Goal: Task Accomplishment & Management: Use online tool/utility

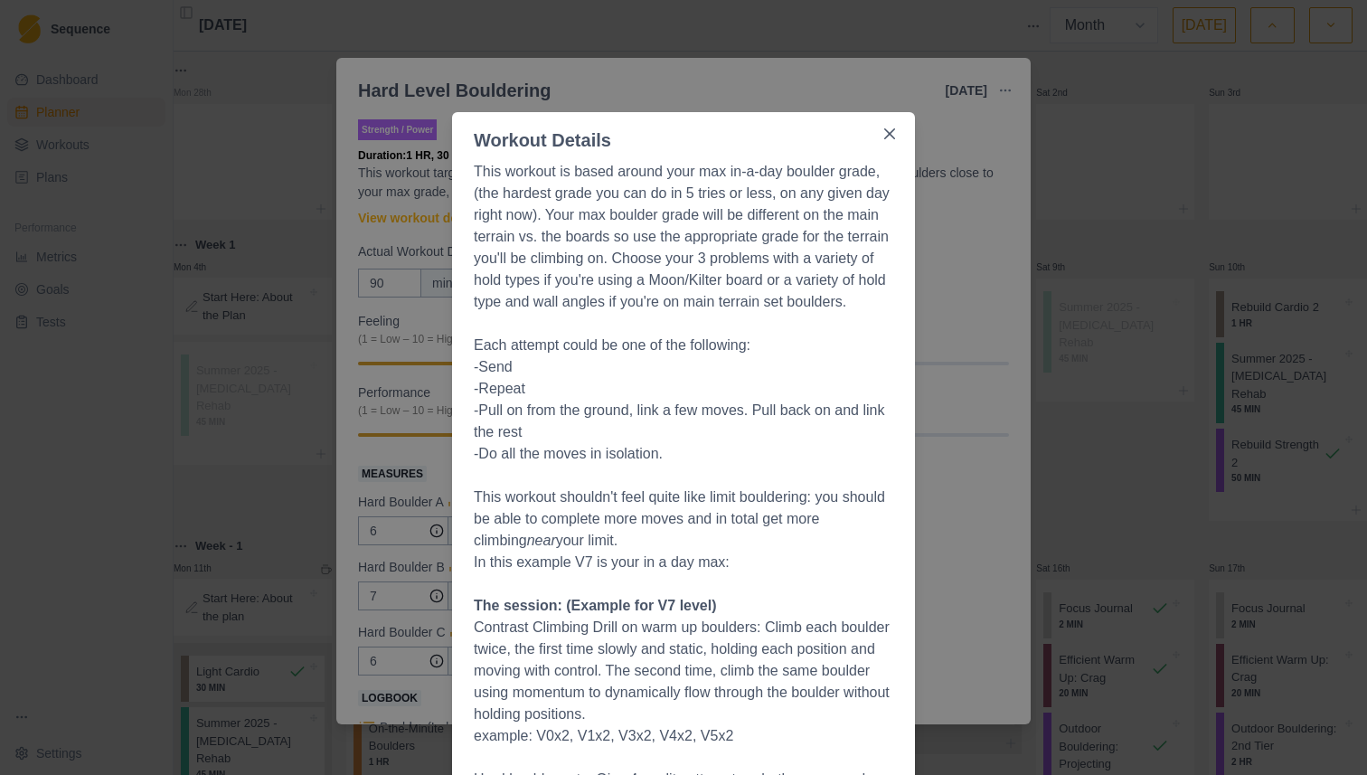
select select "month"
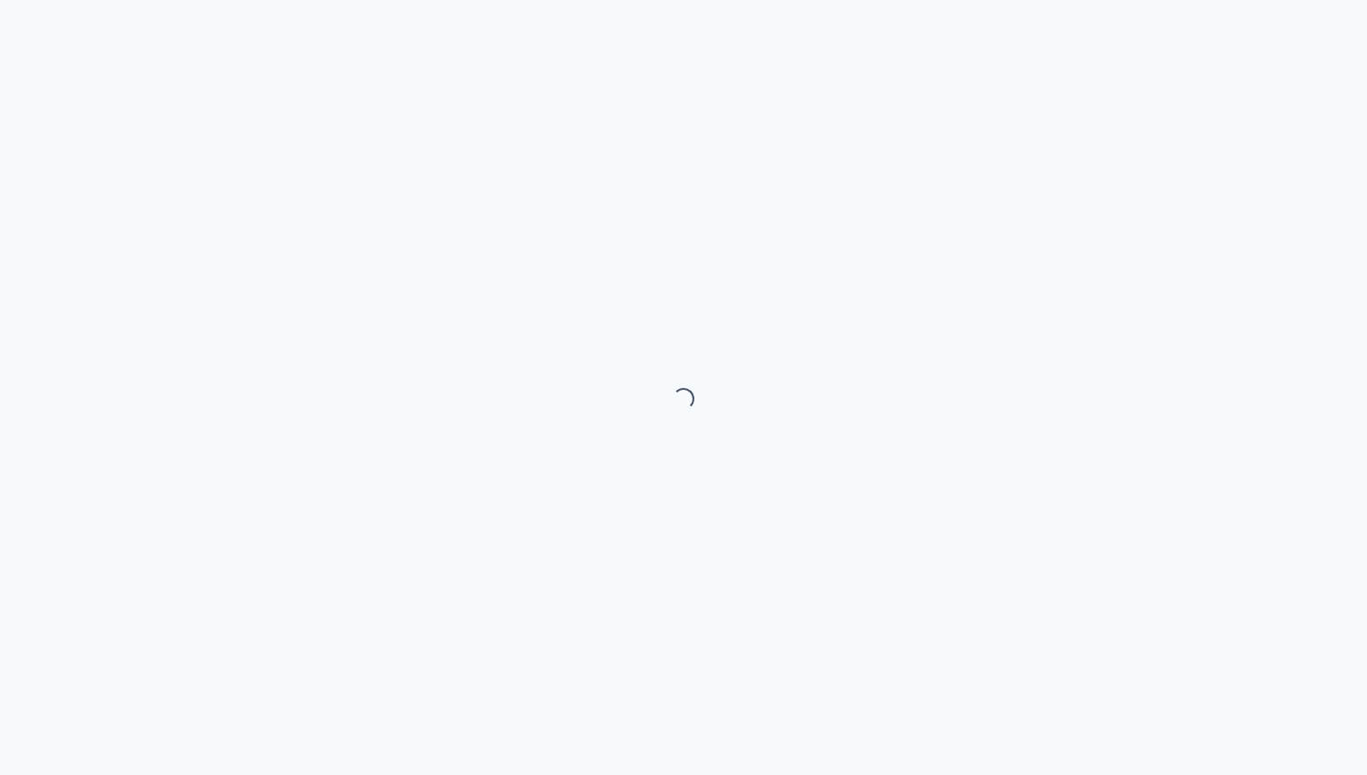
select select "month"
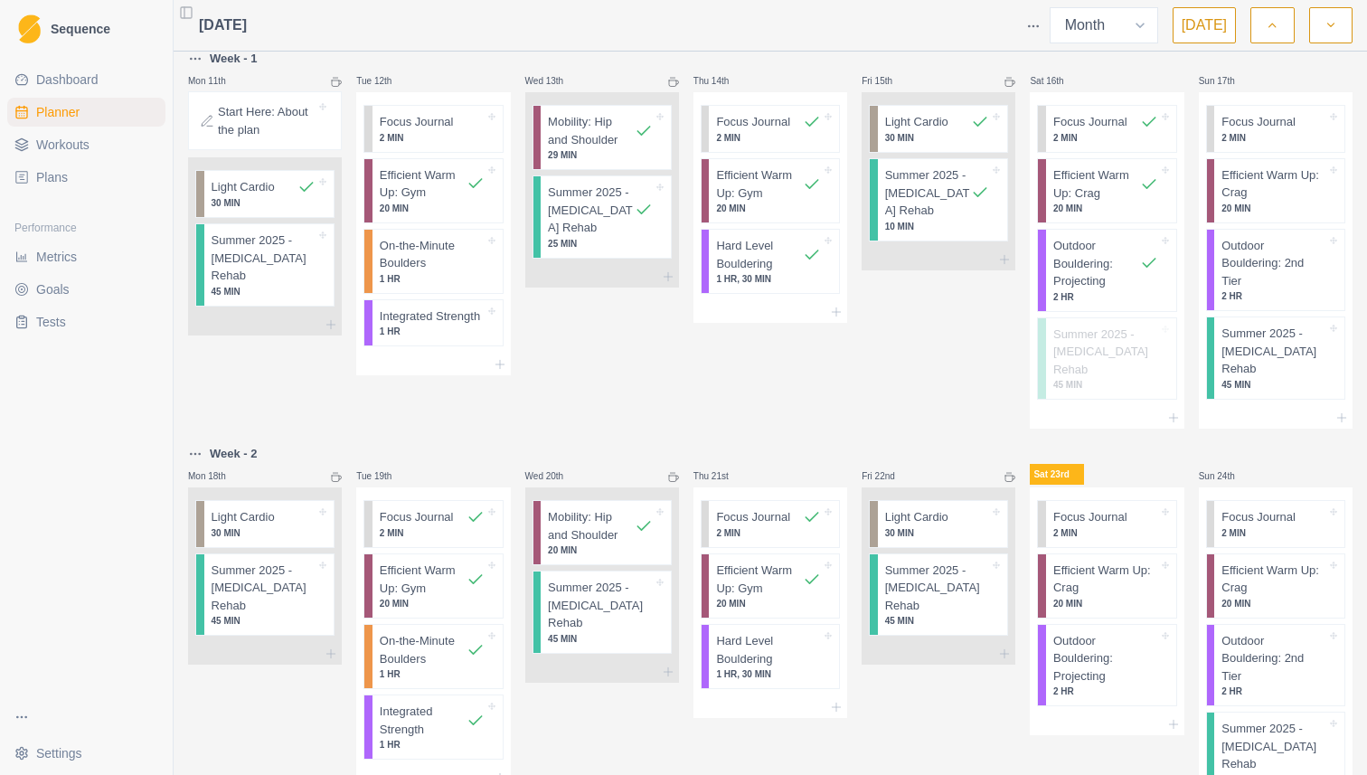
scroll to position [663, 0]
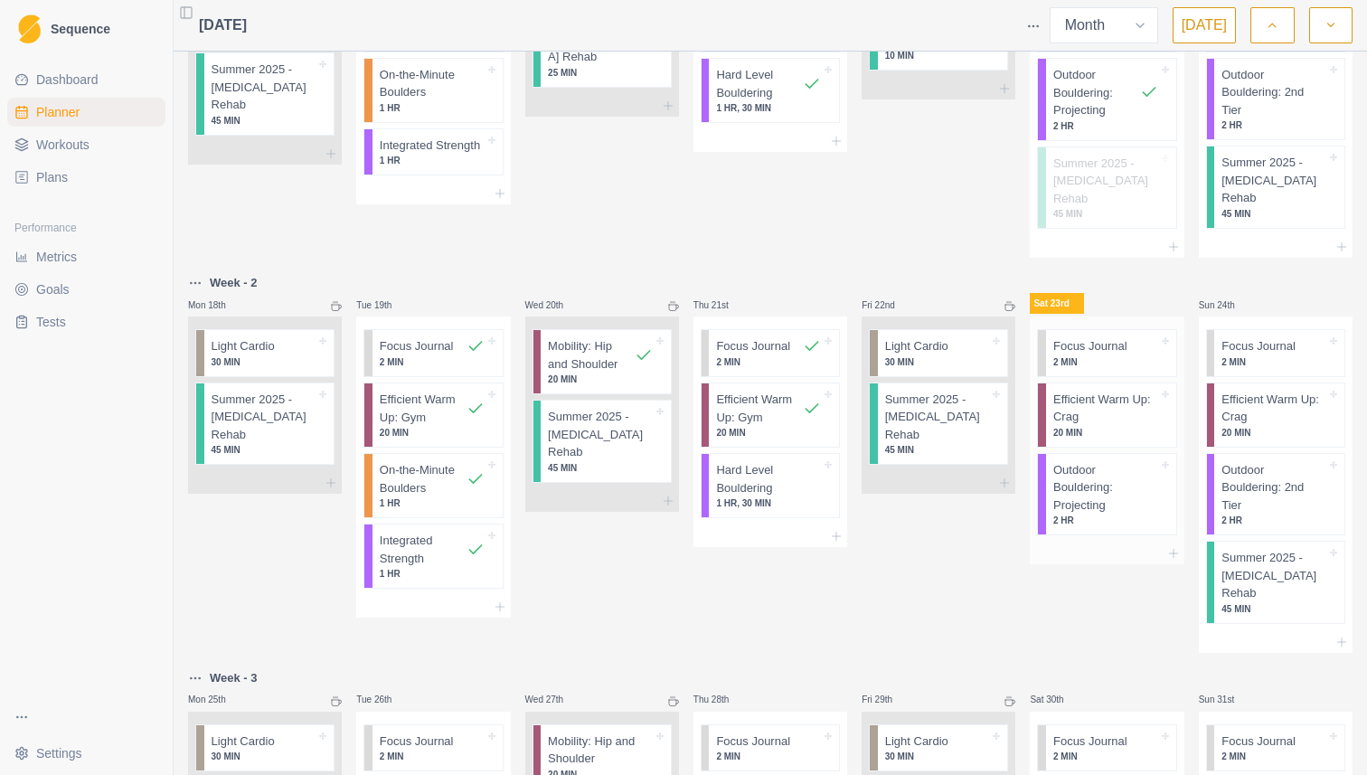
click at [1088, 464] on p "Outdoor Bouldering: Projecting" at bounding box center [1105, 487] width 105 height 53
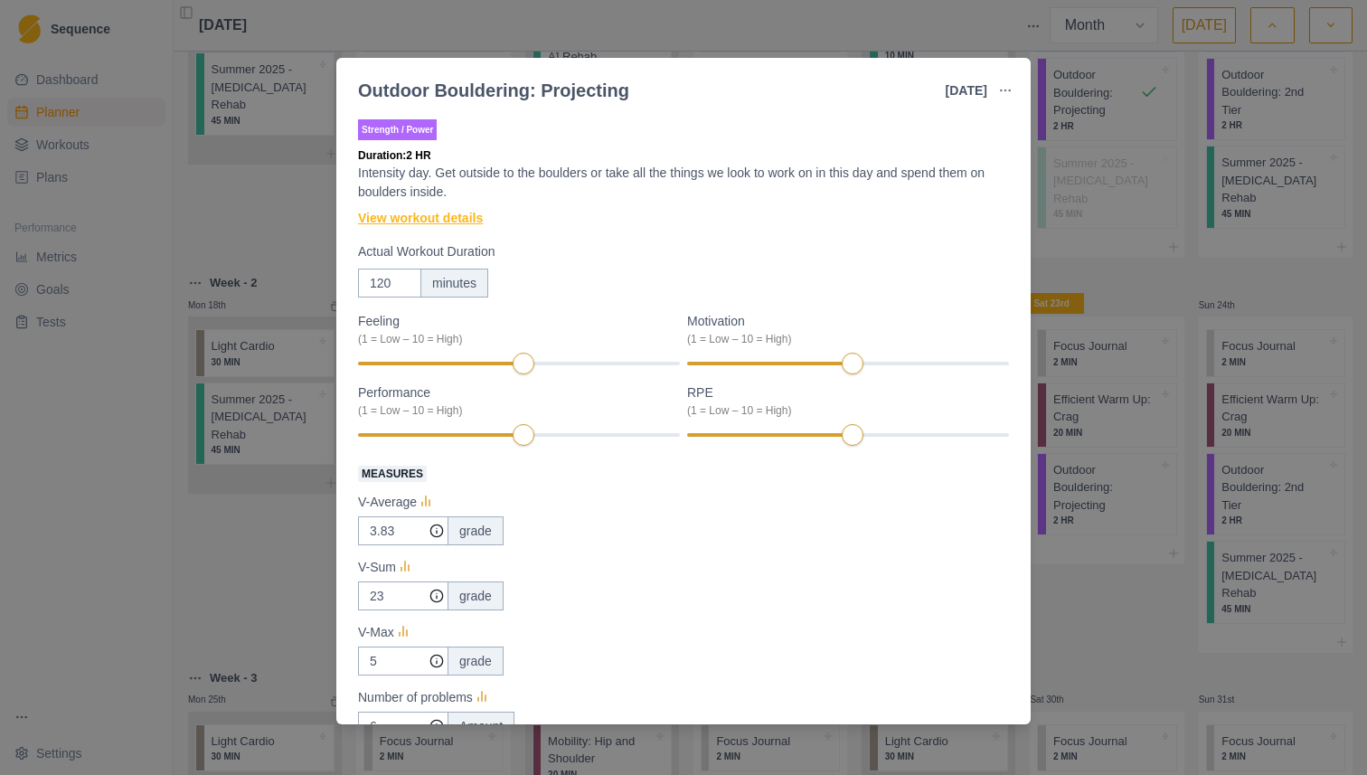
click at [444, 219] on link "View workout details" at bounding box center [420, 218] width 125 height 19
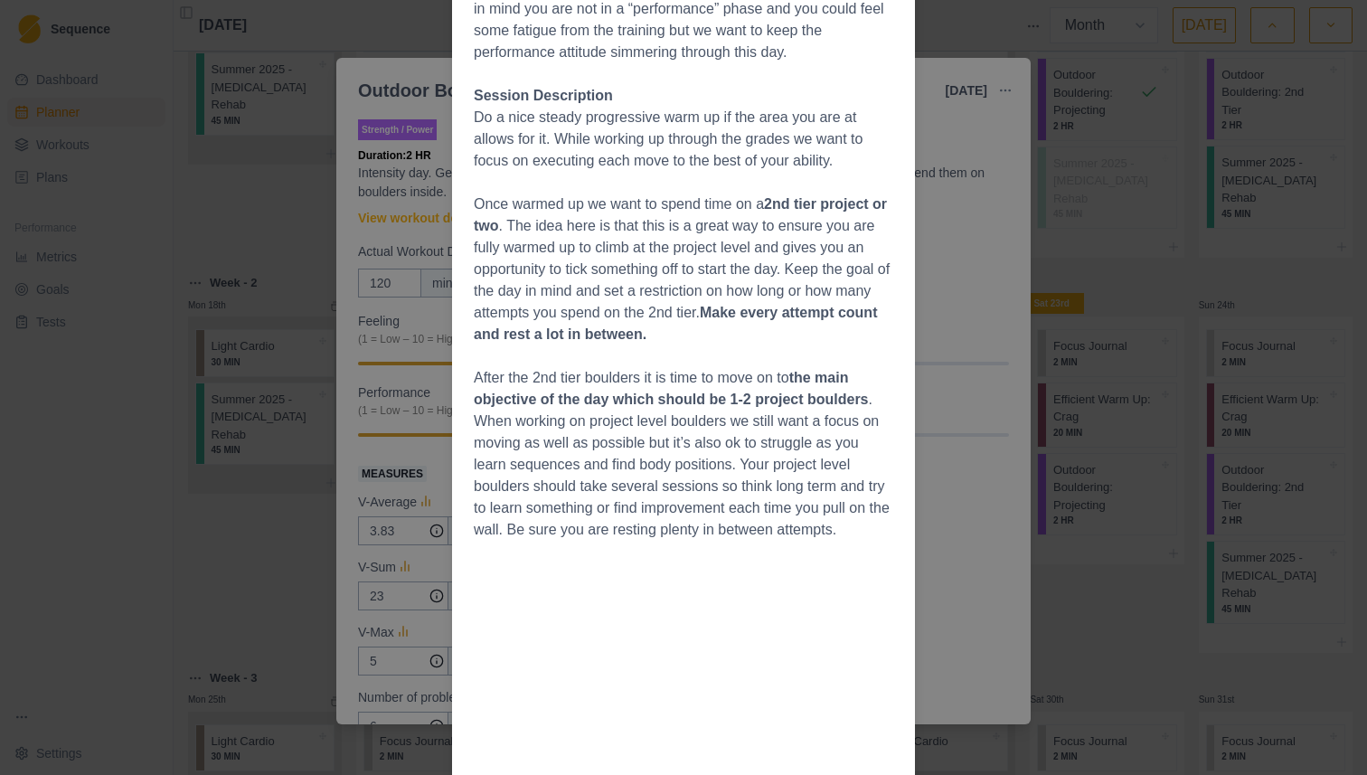
scroll to position [619, 0]
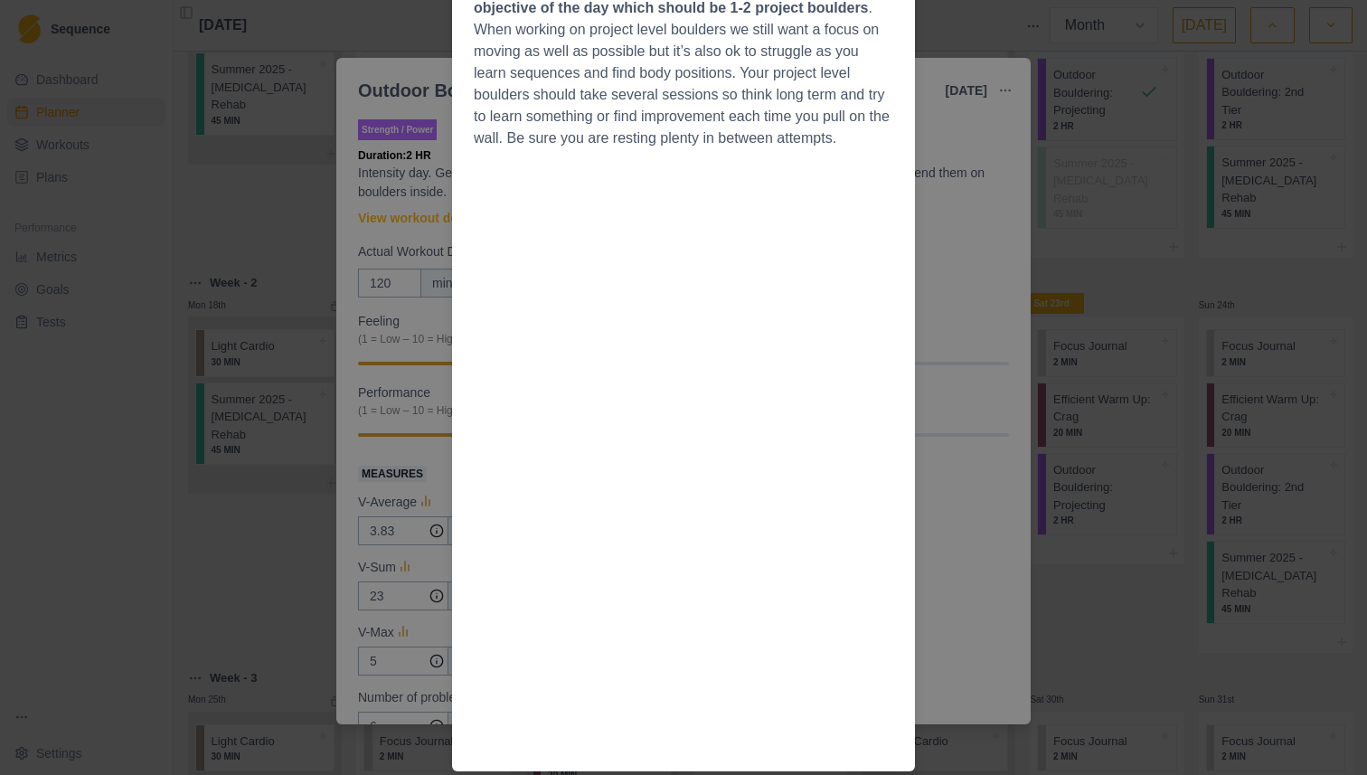
click at [1011, 293] on div "Workout Details Overview This day is to be looked at as connecting the training…" at bounding box center [683, 387] width 1367 height 775
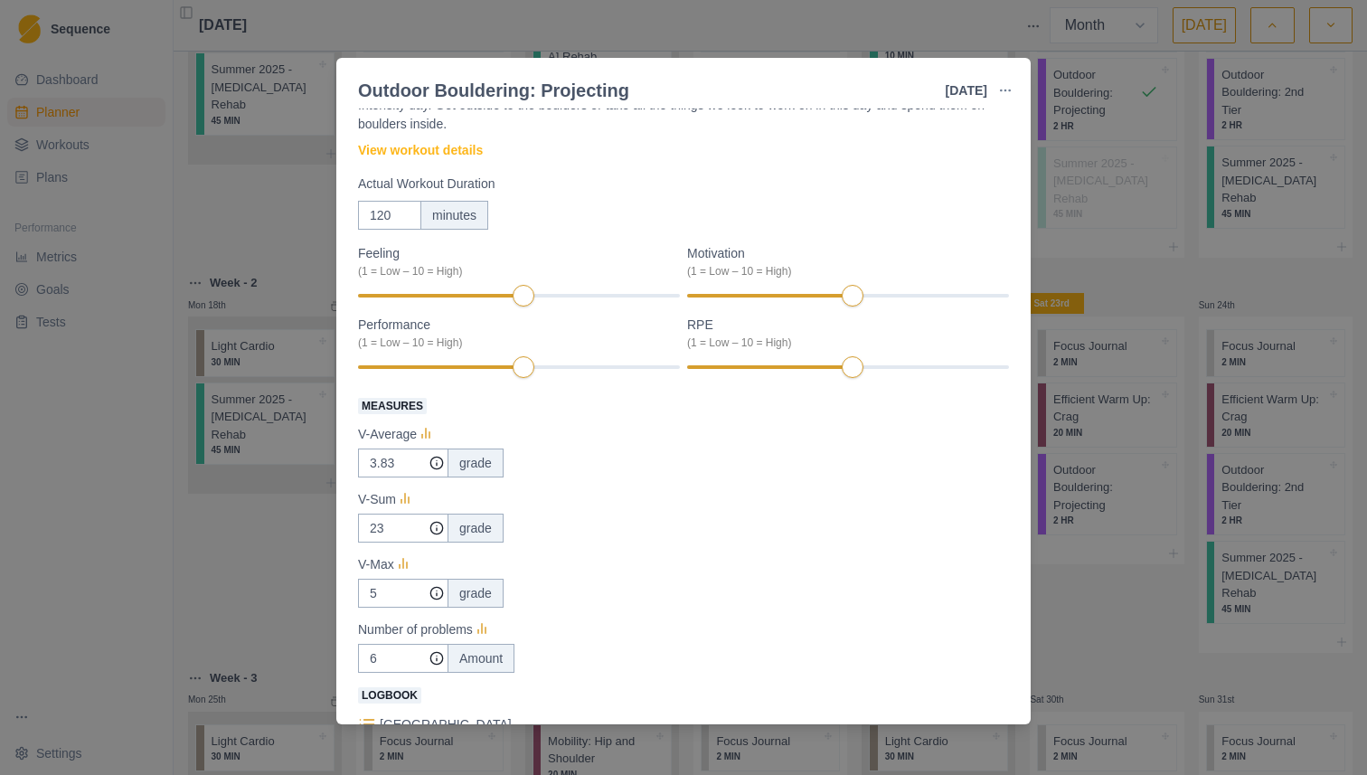
scroll to position [0, 0]
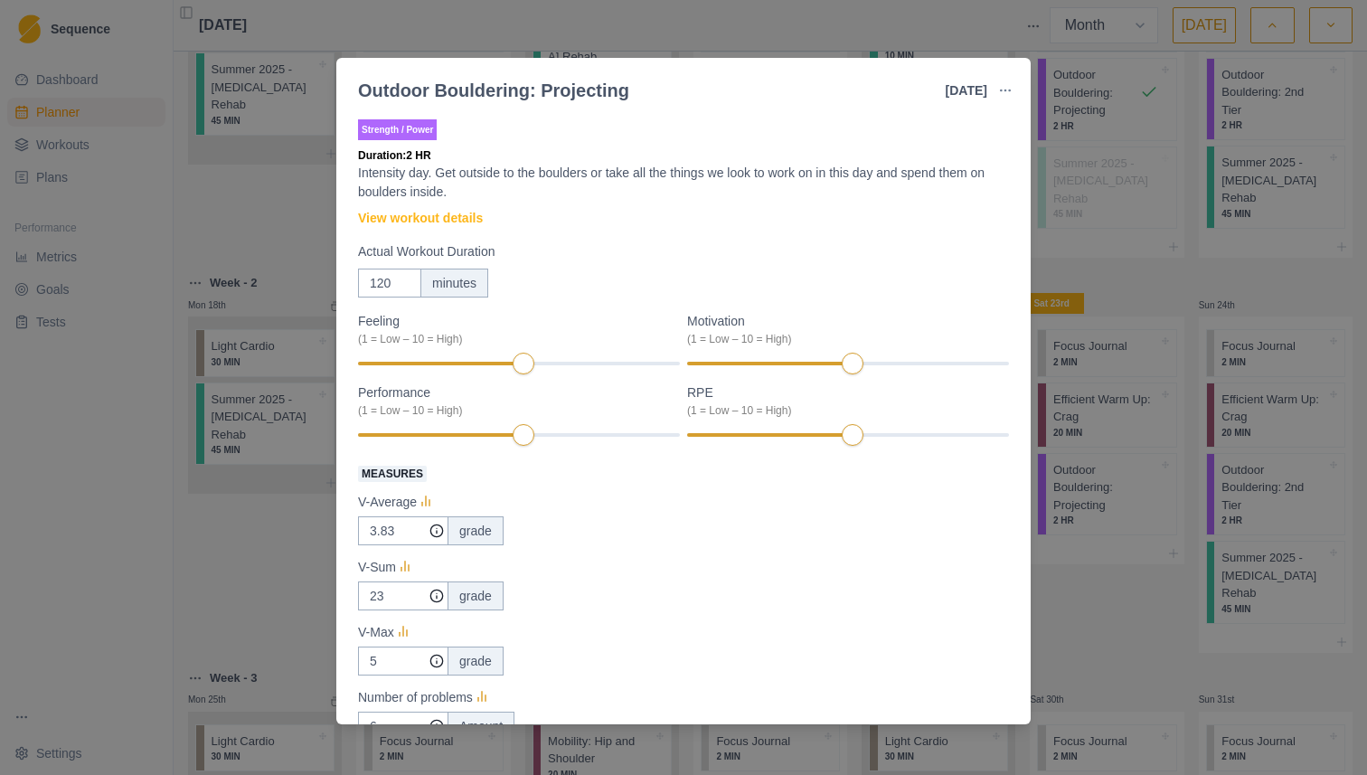
click at [1123, 280] on div "Outdoor Bouldering: Projecting [DATE] Link To Goal View Workout Metrics Edit Or…" at bounding box center [683, 387] width 1367 height 775
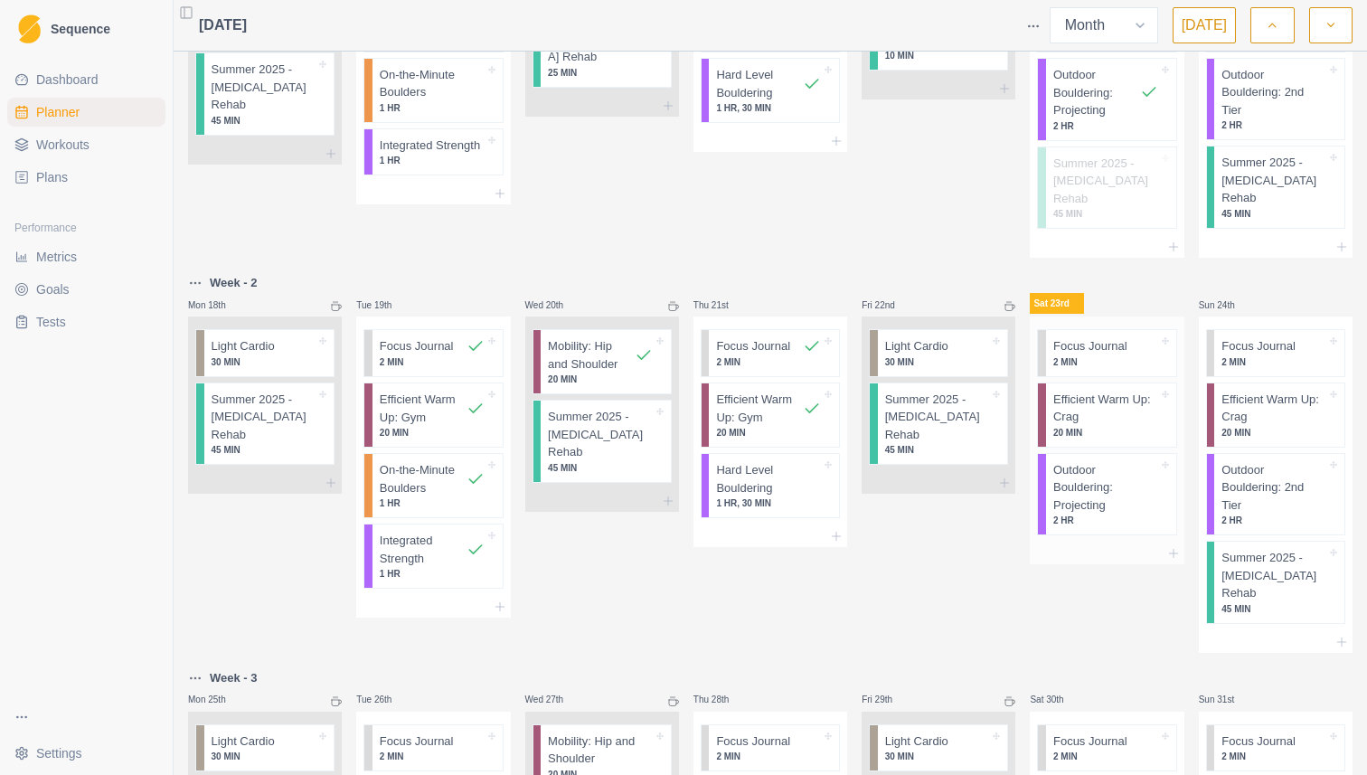
click at [1082, 390] on p "Efficient Warm Up: Crag" at bounding box center [1105, 407] width 105 height 35
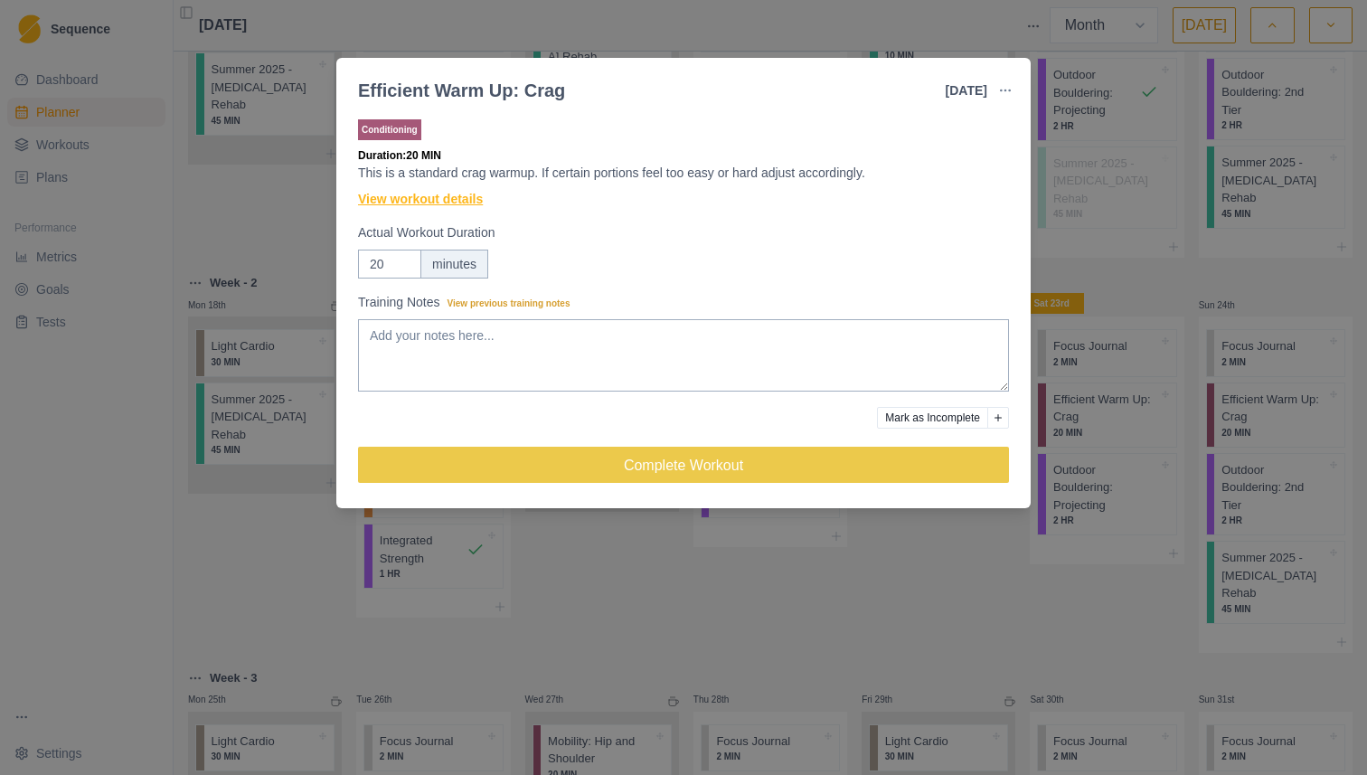
click at [458, 199] on link "View workout details" at bounding box center [420, 199] width 125 height 19
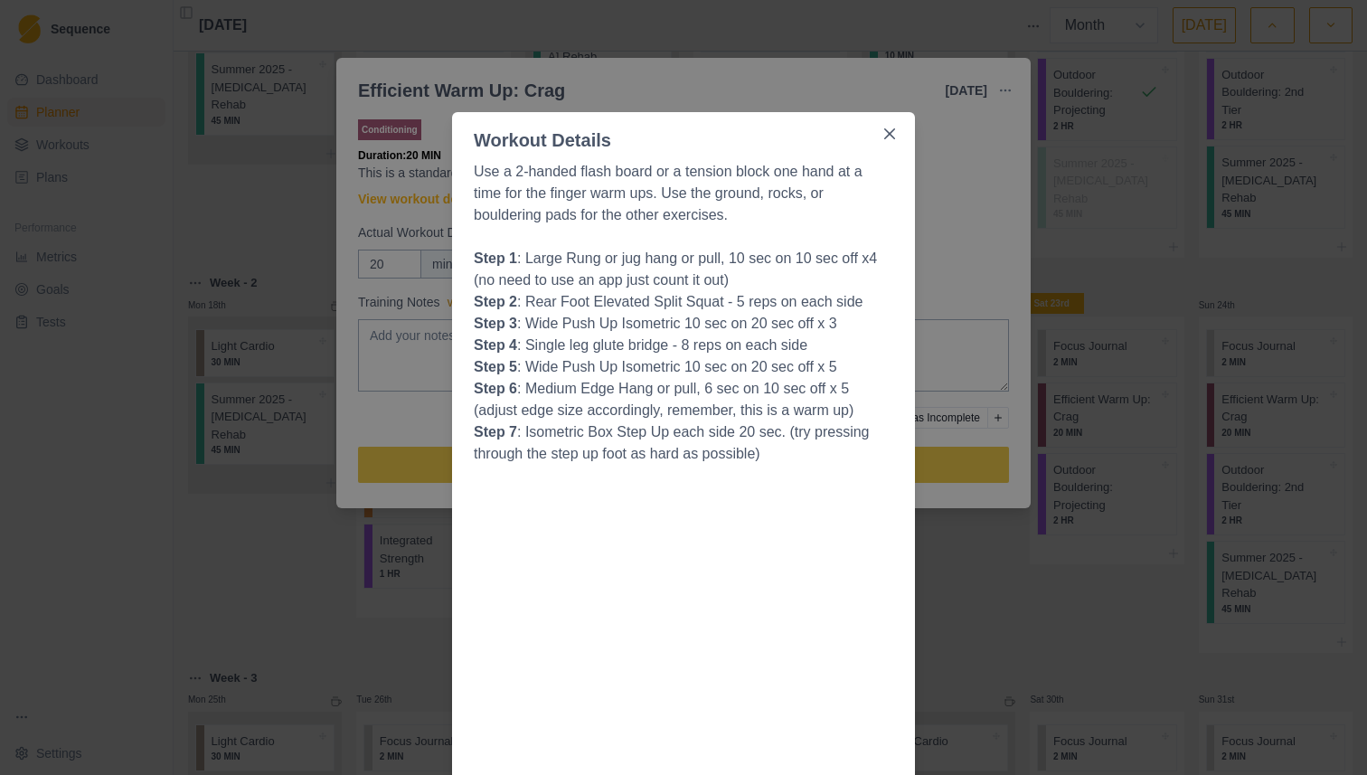
click at [923, 212] on div "Workout Details Use a 2-handed flash board or a tension block one hand at a tim…" at bounding box center [683, 387] width 1367 height 775
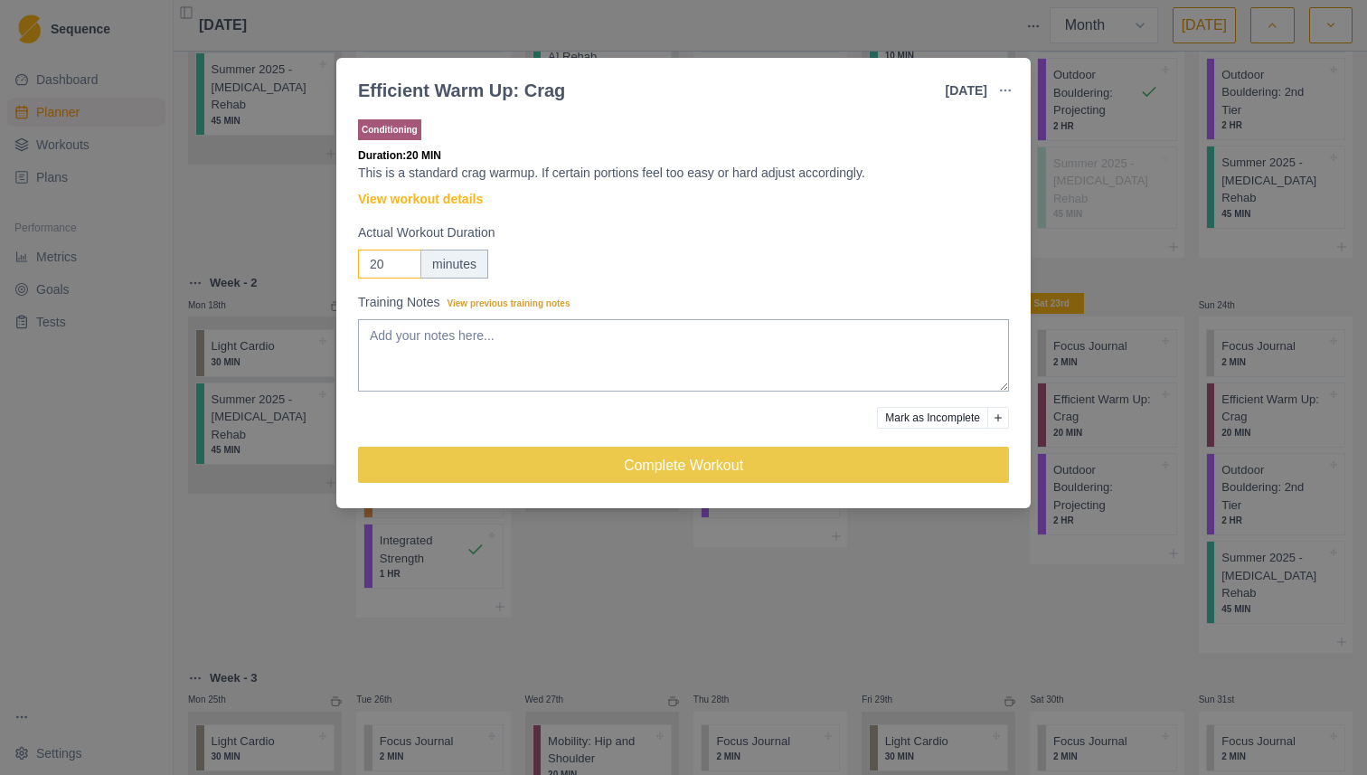
click at [388, 264] on input "20" at bounding box center [389, 263] width 63 height 29
click at [367, 260] on input "20" at bounding box center [389, 263] width 63 height 29
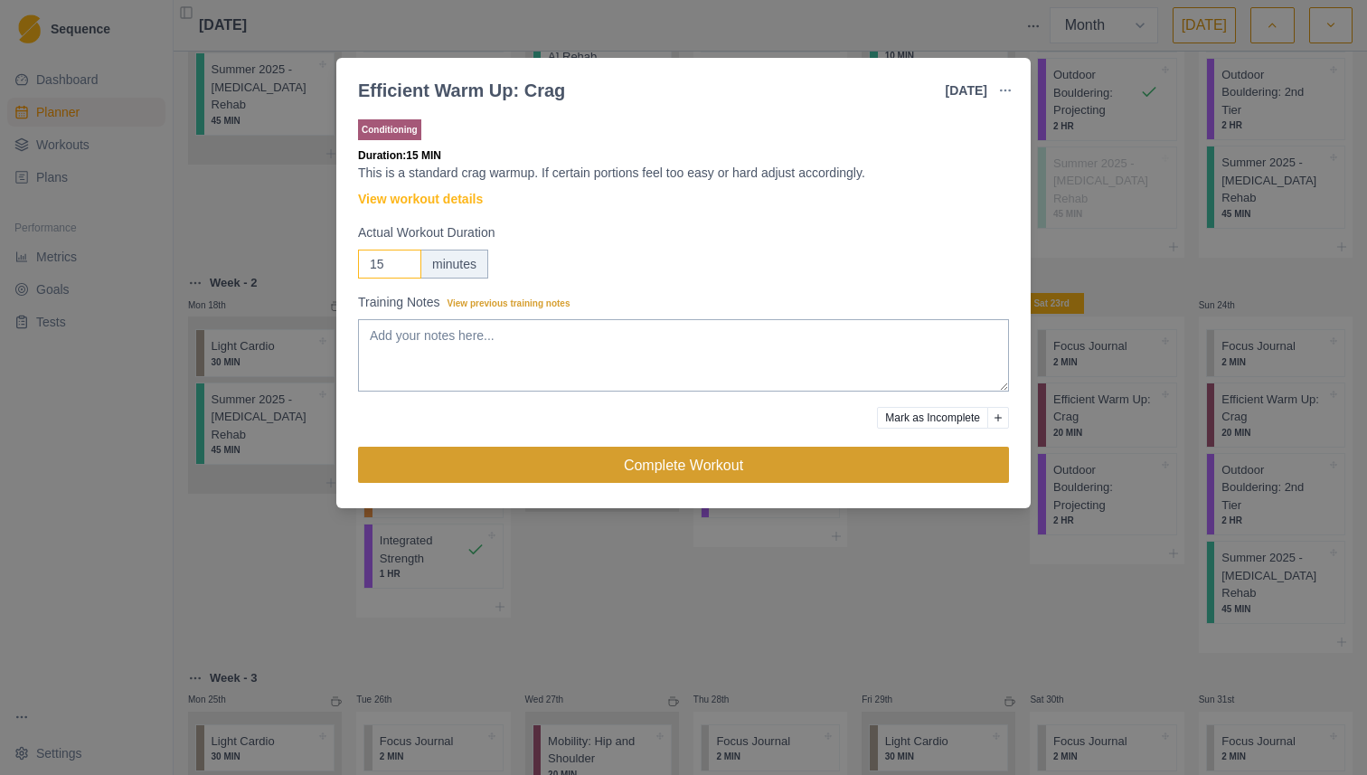
type input "15"
click at [642, 460] on button "Complete Workout" at bounding box center [683, 465] width 651 height 36
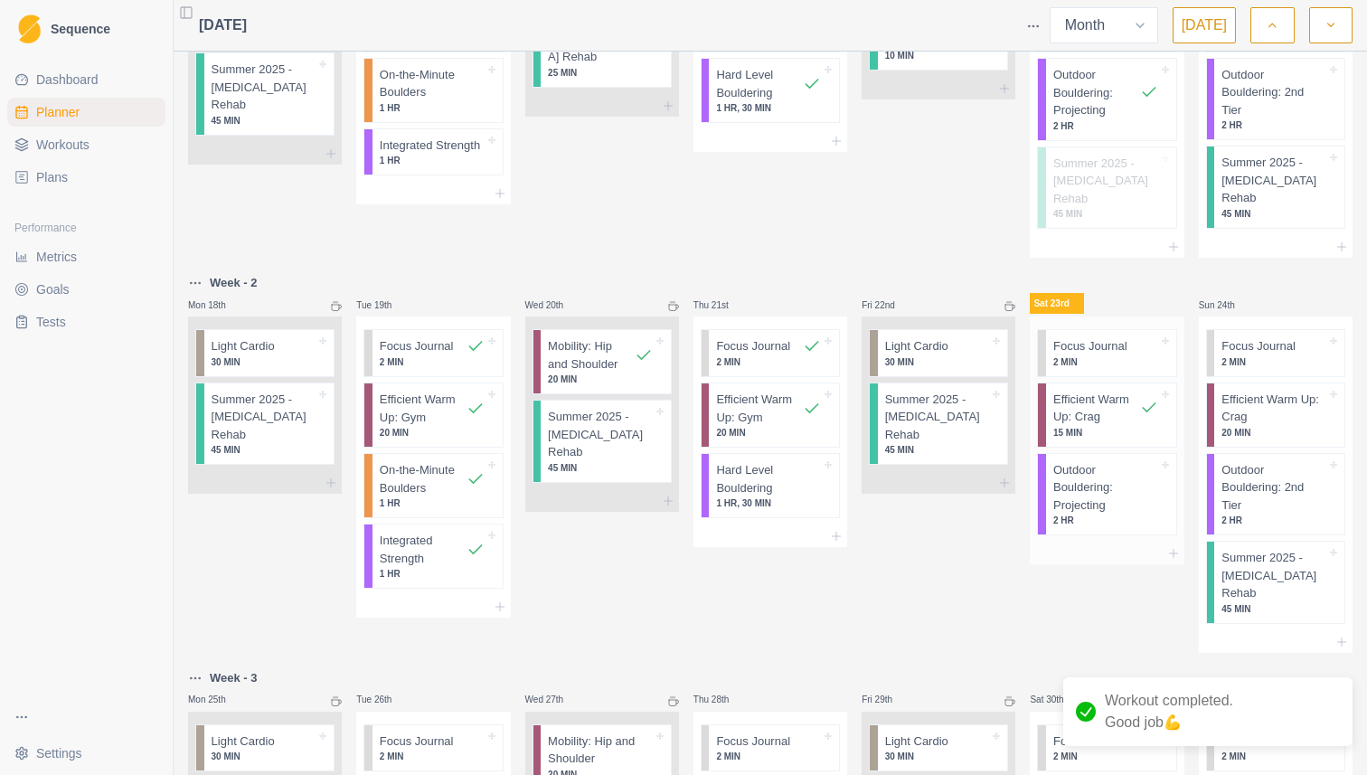
click at [1119, 461] on p "Outdoor Bouldering: Projecting" at bounding box center [1105, 487] width 105 height 53
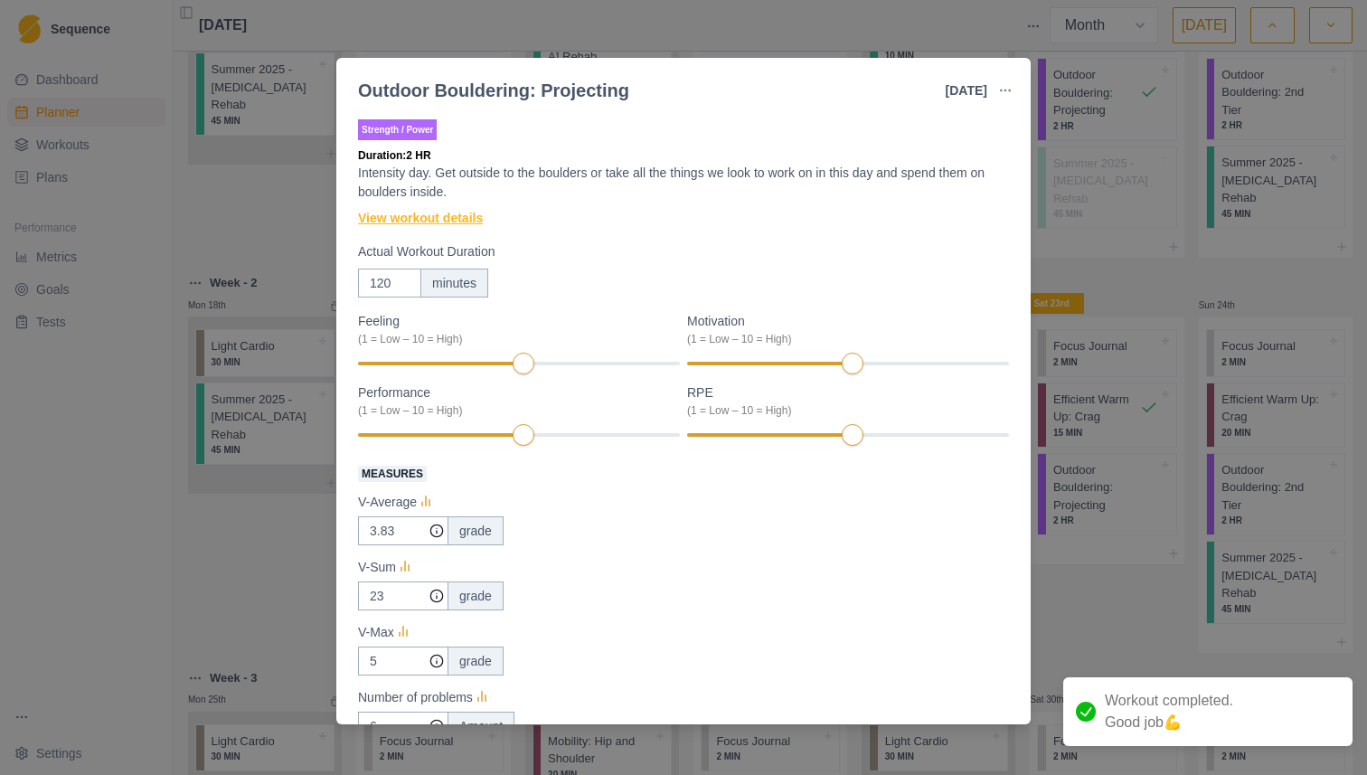
click at [472, 209] on link "View workout details" at bounding box center [420, 218] width 125 height 19
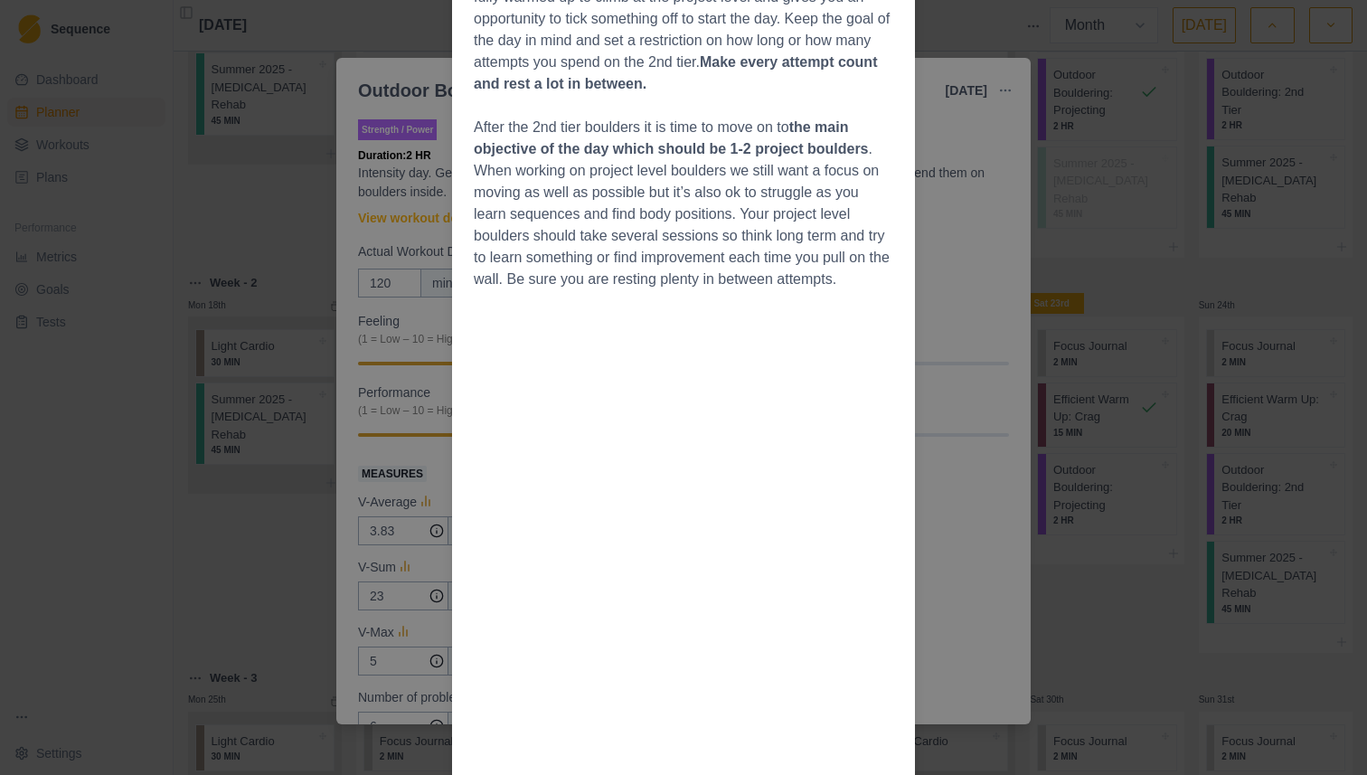
scroll to position [481, 0]
click at [675, 94] on p at bounding box center [683, 103] width 419 height 22
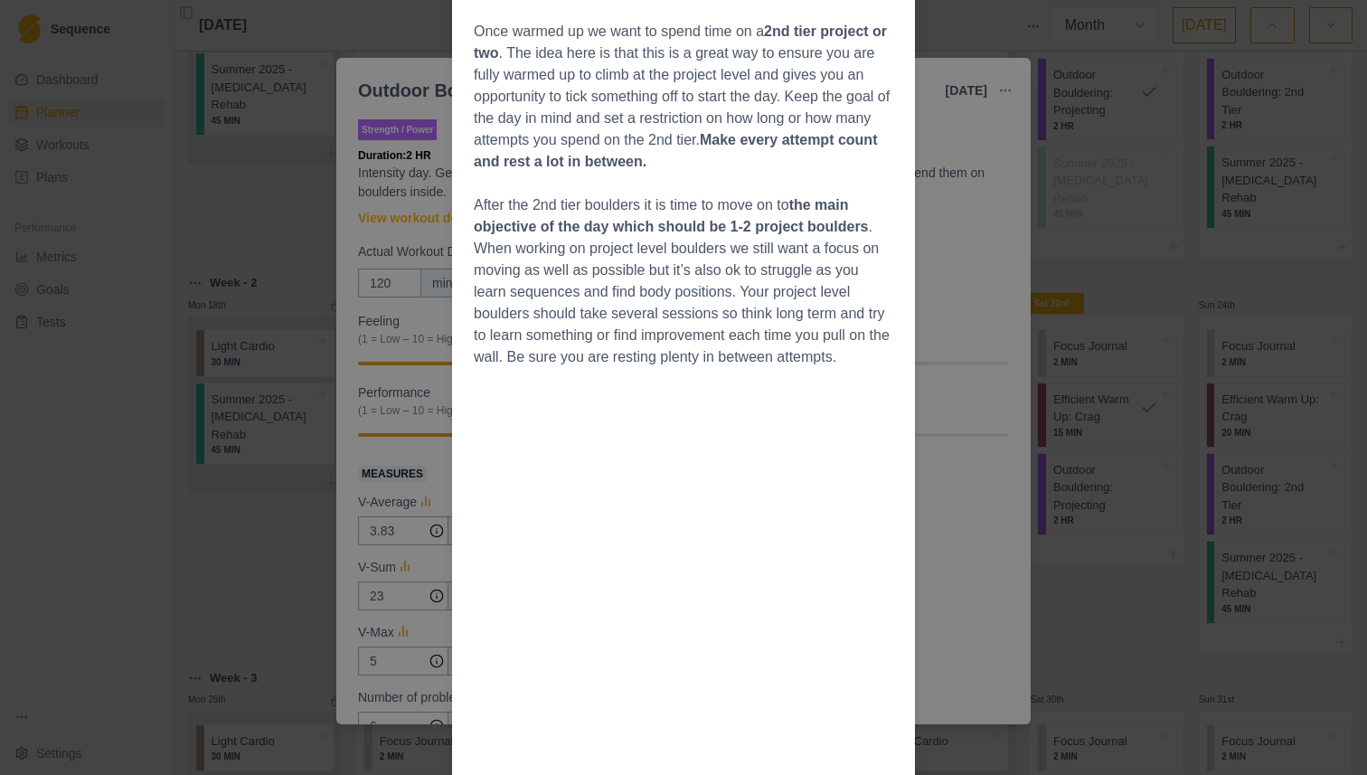
scroll to position [392, 0]
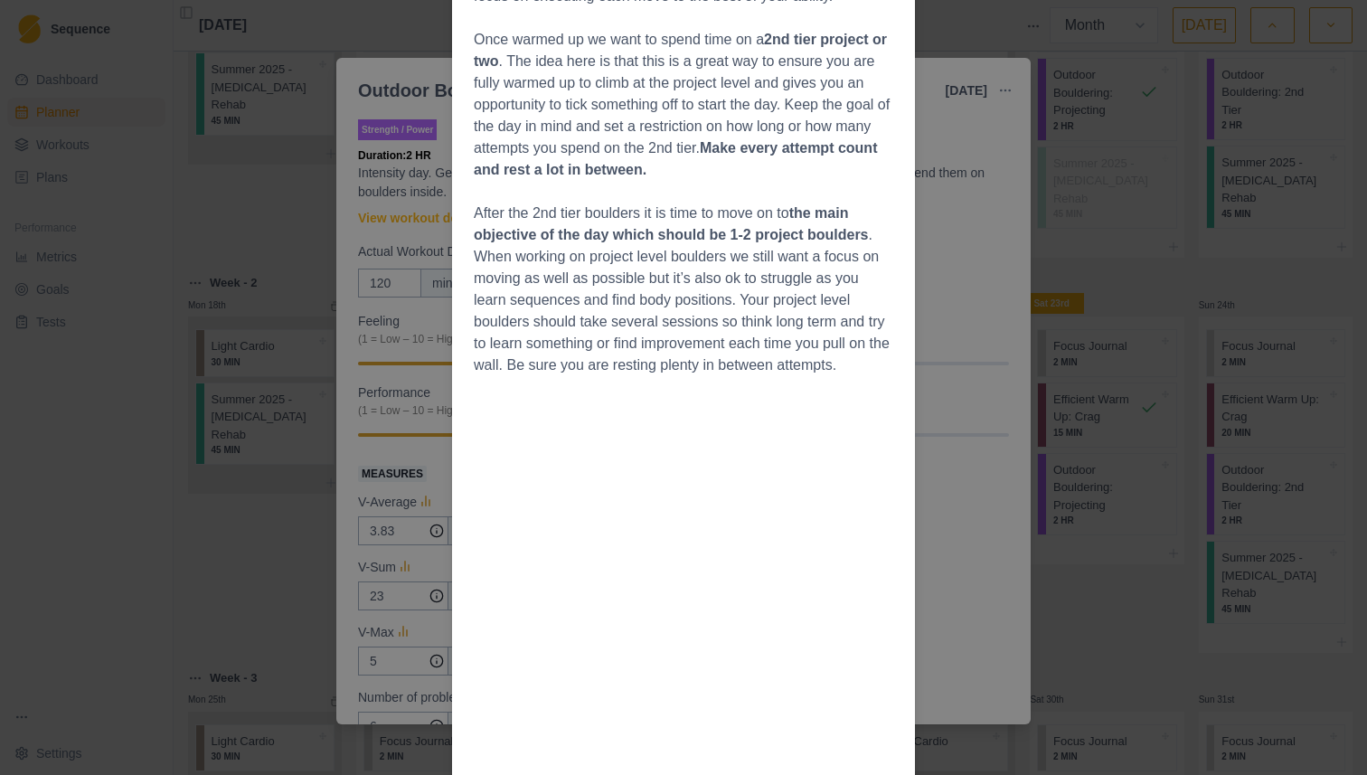
click at [385, 325] on div "Workout Details Overview This day is to be looked at as connecting the training…" at bounding box center [683, 387] width 1367 height 775
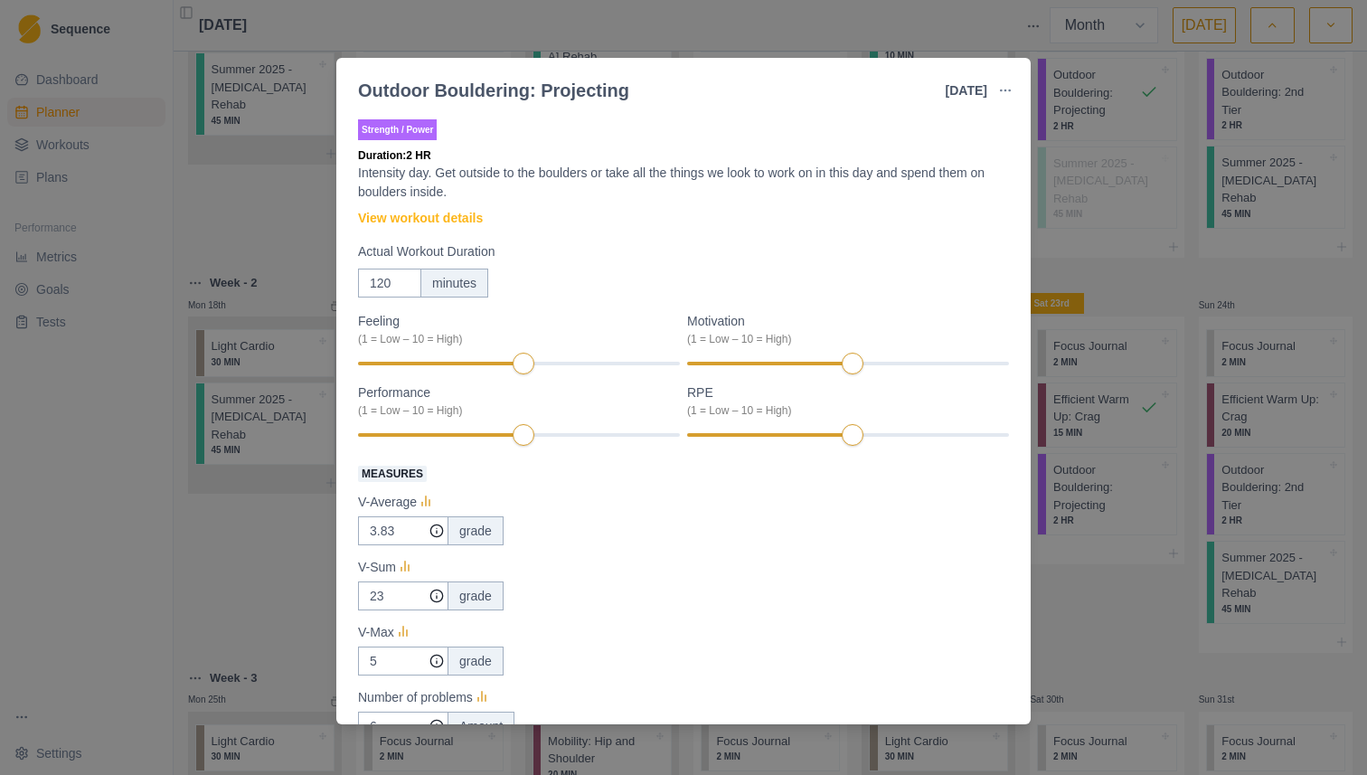
scroll to position [2, 0]
click at [442, 213] on link "View workout details" at bounding box center [420, 216] width 125 height 19
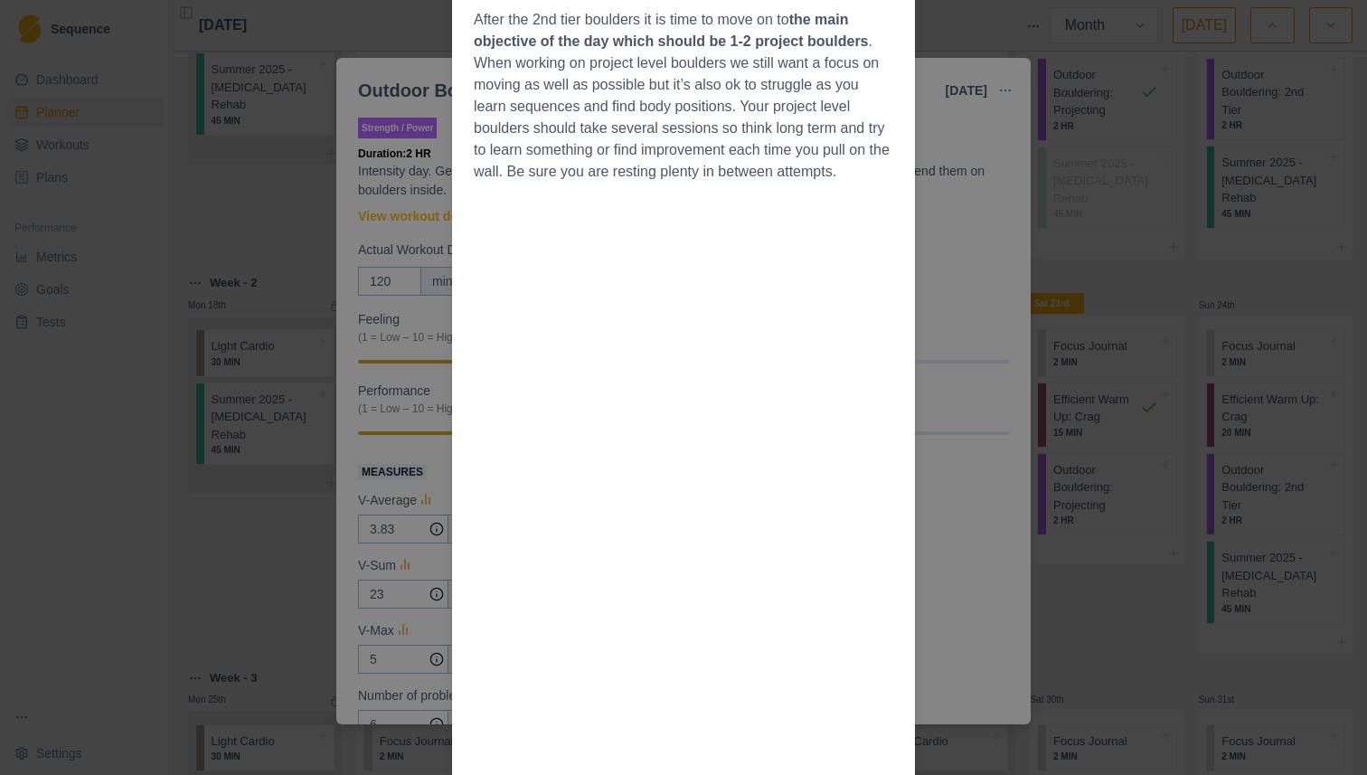
scroll to position [619, 0]
